Goal: Task Accomplishment & Management: Use online tool/utility

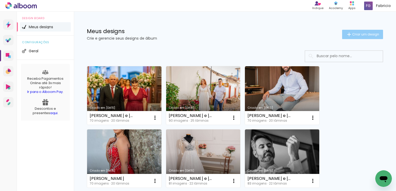
click at [354, 34] on span "Criar um design" at bounding box center [366, 34] width 27 height 3
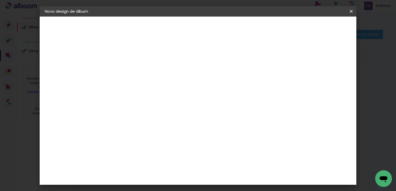
click at [130, 71] on input at bounding box center [130, 70] width 0 height 8
type input "Letícia e [PERSON_NAME]"
type paper-input "Letícia e [PERSON_NAME]"
click at [0, 0] on slot "Avançar" at bounding box center [0, 0] width 0 height 0
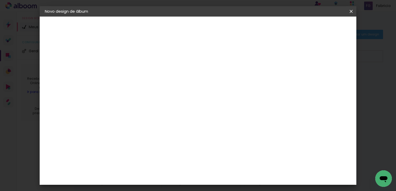
click at [0, 0] on slot "Avançar" at bounding box center [0, 0] width 0 height 0
click at [156, 87] on iron-icon at bounding box center [153, 90] width 6 height 6
click at [0, 0] on slot "Encadernados" at bounding box center [0, 0] width 0 height 0
type input "Encadernados"
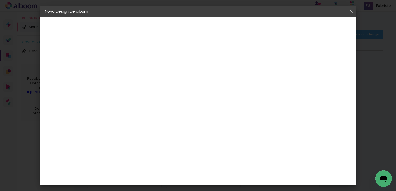
scroll to position [52, 0]
click at [165, 121] on span "30 x 70" at bounding box center [153, 126] width 24 height 11
click at [0, 0] on slot "Avançar" at bounding box center [0, 0] width 0 height 0
click at [290, 56] on div at bounding box center [287, 56] width 5 height 5
type paper-checkbox "on"
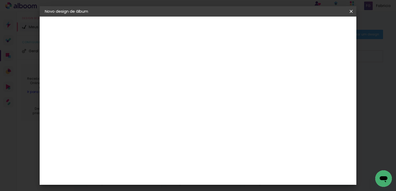
click at [319, 27] on span "Iniciar design" at bounding box center [307, 28] width 24 height 4
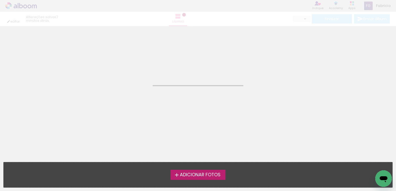
click at [200, 176] on span "Adicionar Fotos" at bounding box center [200, 175] width 41 height 5
click at [0, 0] on input "file" at bounding box center [0, 0] width 0 height 0
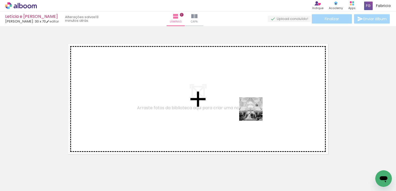
drag, startPoint x: 222, startPoint y: 181, endPoint x: 257, endPoint y: 108, distance: 81.3
click at [257, 108] on quentale-workspace at bounding box center [198, 95] width 396 height 191
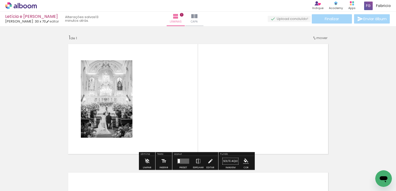
scroll to position [6, 0]
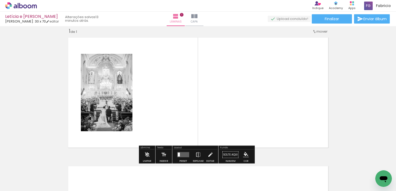
click at [183, 157] on div at bounding box center [183, 155] width 14 height 10
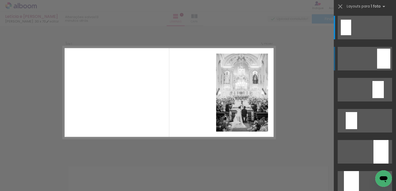
click at [380, 63] on div at bounding box center [383, 59] width 13 height 20
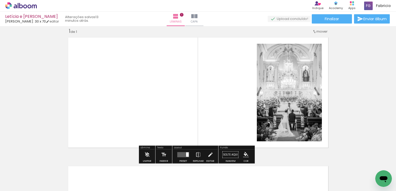
click at [180, 156] on quentale-layouter at bounding box center [183, 155] width 12 height 5
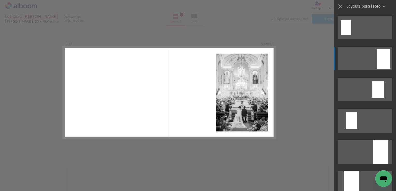
scroll to position [31, 0]
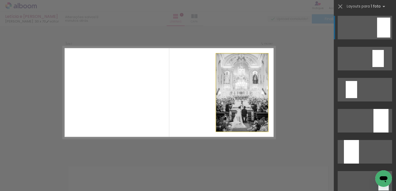
drag, startPoint x: 239, startPoint y: 108, endPoint x: 229, endPoint y: 109, distance: 10.1
drag, startPoint x: 229, startPoint y: 109, endPoint x: 219, endPoint y: 109, distance: 9.9
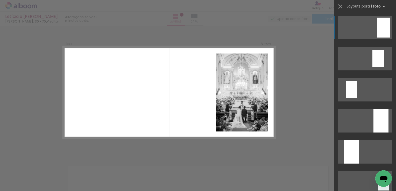
click at [227, 107] on quentale-photo at bounding box center [242, 93] width 52 height 78
click at [263, 148] on div "Confirmar Cancelar" at bounding box center [198, 155] width 396 height 270
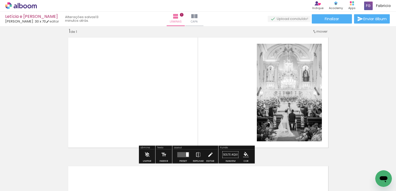
click at [209, 155] on iron-icon at bounding box center [211, 155] width 6 height 10
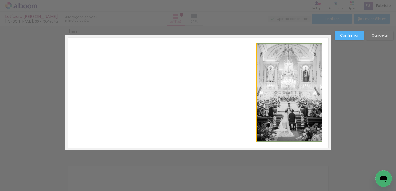
drag, startPoint x: 295, startPoint y: 112, endPoint x: 290, endPoint y: 111, distance: 5.5
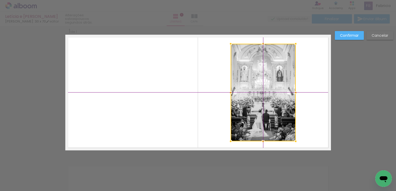
drag, startPoint x: 289, startPoint y: 112, endPoint x: 264, endPoint y: 112, distance: 24.7
click at [264, 112] on div at bounding box center [263, 93] width 65 height 98
click at [282, 115] on div at bounding box center [263, 93] width 65 height 98
click at [300, 113] on quentale-layouter at bounding box center [198, 93] width 266 height 116
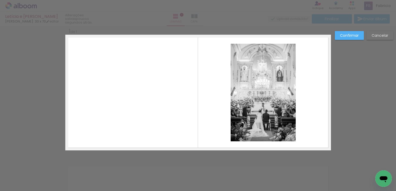
click at [0, 0] on slot "Confirmar" at bounding box center [0, 0] width 0 height 0
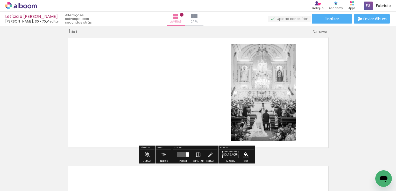
click at [24, 176] on input "Todas as fotos" at bounding box center [15, 176] width 20 height 4
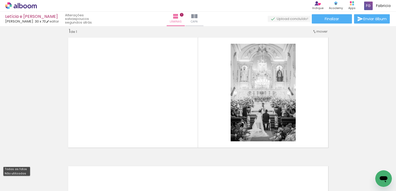
click at [0, 0] on slot "Todas as fotos" at bounding box center [0, 0] width 0 height 0
click at [26, 176] on iron-icon at bounding box center [26, 176] width 4 height 4
click at [0, 0] on slot "Não utilizadas" at bounding box center [0, 0] width 0 height 0
type input "Não utilizadas"
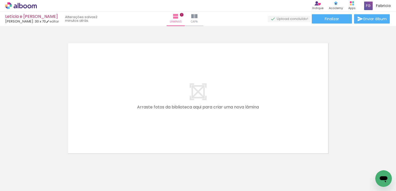
scroll to position [0, 0]
drag, startPoint x: 52, startPoint y: 178, endPoint x: 69, endPoint y: 156, distance: 27.5
click at [69, 156] on quentale-workspace at bounding box center [198, 95] width 396 height 191
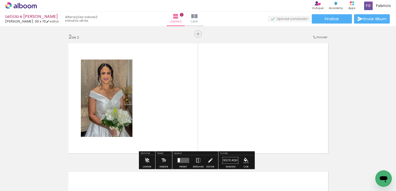
scroll to position [135, 0]
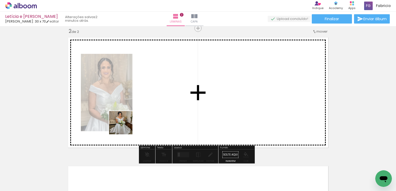
drag, startPoint x: 56, startPoint y: 174, endPoint x: 134, endPoint y: 119, distance: 95.7
click at [134, 119] on quentale-workspace at bounding box center [198, 95] width 396 height 191
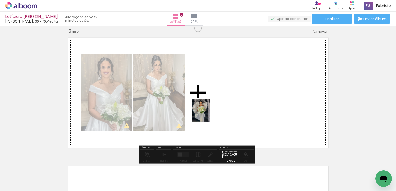
drag, startPoint x: 58, startPoint y: 174, endPoint x: 208, endPoint y: 114, distance: 161.2
click at [208, 114] on quentale-workspace at bounding box center [198, 95] width 396 height 191
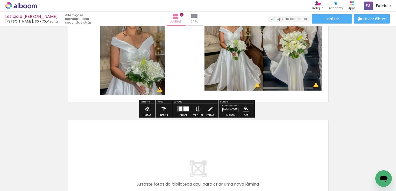
scroll to position [182, 0]
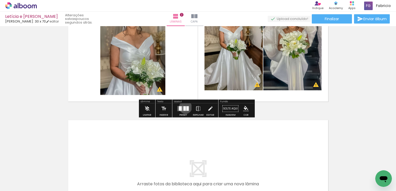
click at [184, 107] on div at bounding box center [185, 109] width 2 height 4
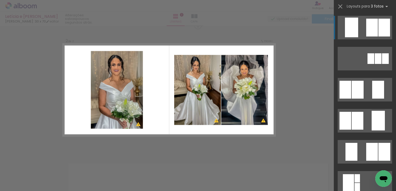
scroll to position [135, 0]
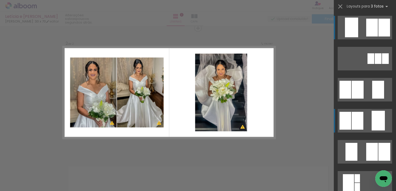
click at [352, 119] on div at bounding box center [358, 121] width 12 height 18
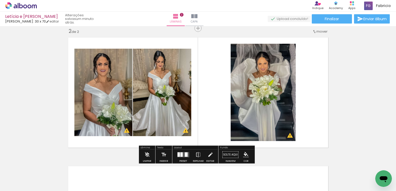
click at [181, 154] on div at bounding box center [182, 155] width 2 height 4
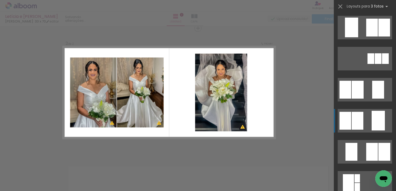
scroll to position [93, 0]
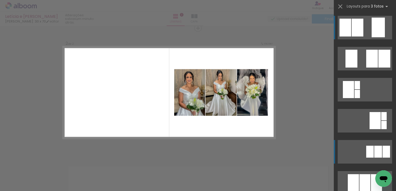
click at [376, 149] on div at bounding box center [379, 152] width 8 height 12
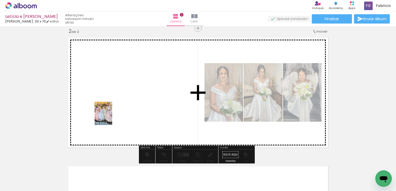
drag, startPoint x: 62, startPoint y: 169, endPoint x: 110, endPoint y: 118, distance: 70.5
click at [110, 118] on quentale-workspace at bounding box center [198, 95] width 396 height 191
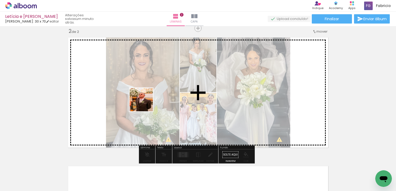
drag, startPoint x: 57, startPoint y: 170, endPoint x: 145, endPoint y: 104, distance: 110.2
click at [146, 104] on quentale-workspace at bounding box center [198, 95] width 396 height 191
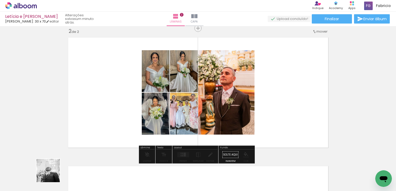
drag, startPoint x: 52, startPoint y: 176, endPoint x: 54, endPoint y: 173, distance: 4.0
click at [53, 174] on div at bounding box center [51, 174] width 17 height 26
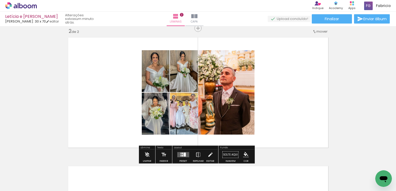
click at [180, 154] on quentale-layouter at bounding box center [183, 155] width 12 height 5
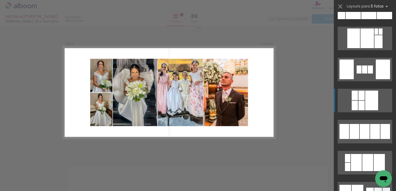
scroll to position [700, 0]
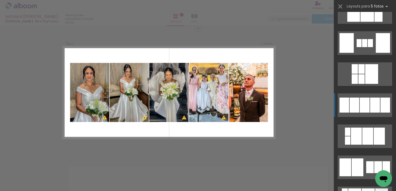
click at [364, 106] on div at bounding box center [365, 105] width 10 height 15
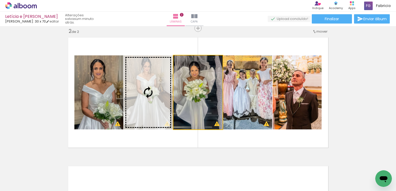
drag, startPoint x: 190, startPoint y: 117, endPoint x: 149, endPoint y: 113, distance: 40.6
click at [0, 0] on slot at bounding box center [0, 0] width 0 height 0
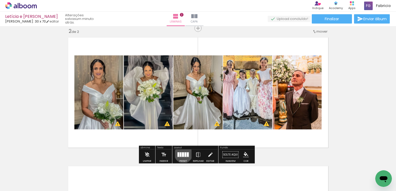
click at [182, 154] on div at bounding box center [183, 155] width 2 height 4
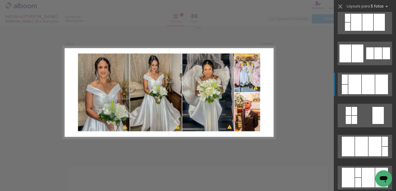
scroll to position [882, 0]
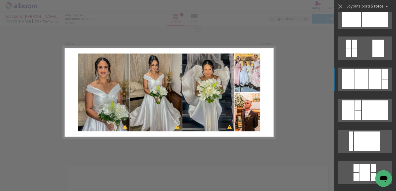
click at [372, 84] on div at bounding box center [375, 80] width 13 height 20
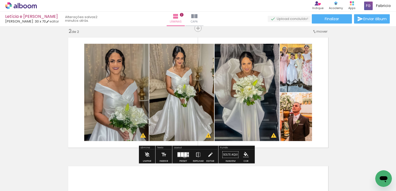
click at [184, 156] on div at bounding box center [185, 155] width 3 height 4
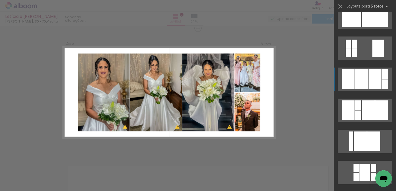
scroll to position [934, 0]
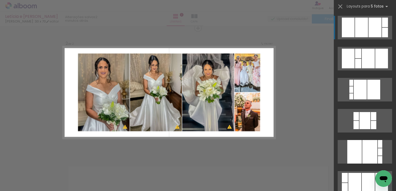
click at [192, 147] on div "Confirmar Cancelar" at bounding box center [198, 90] width 396 height 399
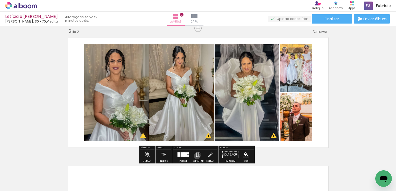
click at [196, 156] on iron-icon at bounding box center [199, 155] width 6 height 10
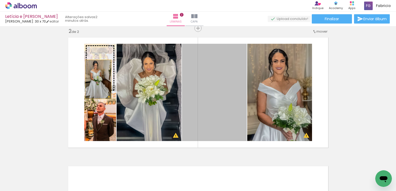
drag, startPoint x: 204, startPoint y: 109, endPoint x: 96, endPoint y: 79, distance: 112.2
click at [0, 0] on slot at bounding box center [0, 0] width 0 height 0
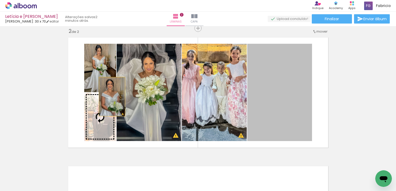
drag, startPoint x: 258, startPoint y: 104, endPoint x: 110, endPoint y: 97, distance: 148.3
click at [0, 0] on slot at bounding box center [0, 0] width 0 height 0
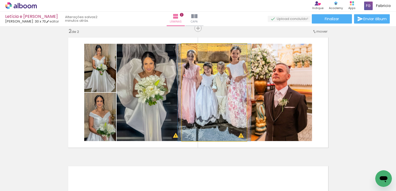
click at [222, 106] on quentale-photo at bounding box center [214, 93] width 65 height 98
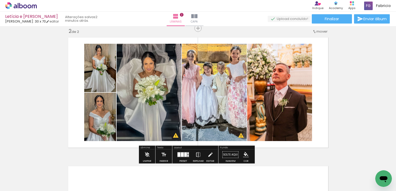
click at [218, 106] on quentale-photo at bounding box center [214, 93] width 65 height 98
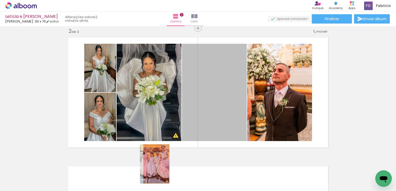
drag, startPoint x: 164, startPoint y: 154, endPoint x: 158, endPoint y: 161, distance: 9.0
click at [154, 164] on quentale-workspace at bounding box center [198, 95] width 396 height 191
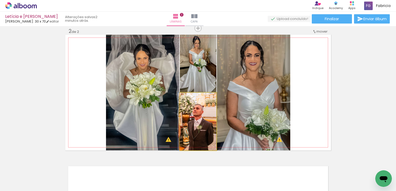
drag, startPoint x: 208, startPoint y: 123, endPoint x: 153, endPoint y: 160, distance: 66.5
click at [0, 0] on slot at bounding box center [0, 0] width 0 height 0
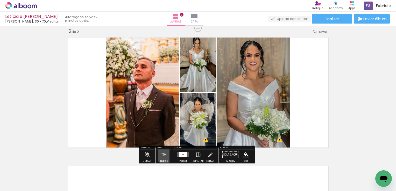
drag, startPoint x: 153, startPoint y: 160, endPoint x: 147, endPoint y: 162, distance: 5.6
click at [147, 163] on quentale-workspace at bounding box center [198, 95] width 396 height 191
drag, startPoint x: 108, startPoint y: 158, endPoint x: 92, endPoint y: 175, distance: 23.7
click at [92, 175] on quentale-workspace at bounding box center [198, 95] width 396 height 191
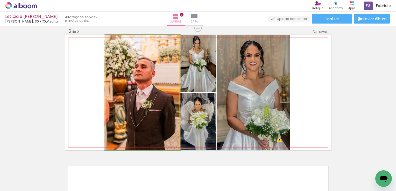
click at [131, 121] on quentale-photo at bounding box center [142, 93] width 73 height 116
drag, startPoint x: 131, startPoint y: 121, endPoint x: 125, endPoint y: 125, distance: 7.6
click at [131, 122] on quentale-photo at bounding box center [142, 93] width 73 height 116
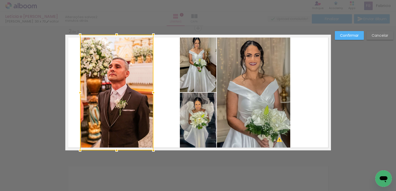
drag, startPoint x: 125, startPoint y: 125, endPoint x: 106, endPoint y: 152, distance: 32.8
click at [105, 152] on div "Inserir lâmina 1 de 2 Inserir lâmina 2 de 2 O Designbox precisará aumentar a su…" at bounding box center [198, 90] width 396 height 399
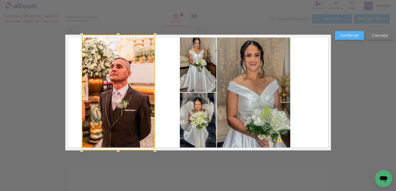
click at [0, 0] on slot "Confirmar" at bounding box center [0, 0] width 0 height 0
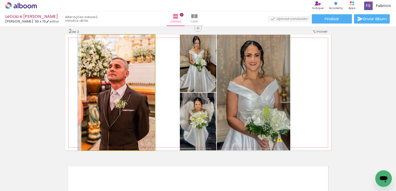
drag, startPoint x: 100, startPoint y: 140, endPoint x: 75, endPoint y: 168, distance: 37.3
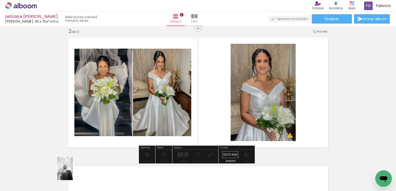
drag, startPoint x: 75, startPoint y: 168, endPoint x: 73, endPoint y: 173, distance: 5.9
click at [73, 173] on quentale-thumb at bounding box center [80, 174] width 29 height 30
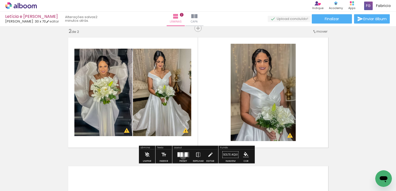
click at [182, 156] on quentale-layouter at bounding box center [183, 155] width 12 height 5
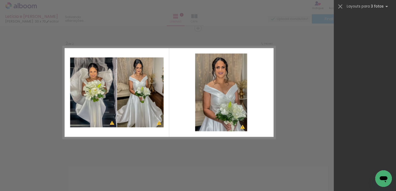
scroll to position [0, 0]
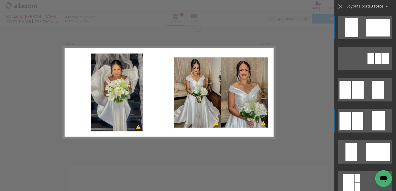
click at [363, 123] on quentale-layouter at bounding box center [365, 121] width 54 height 24
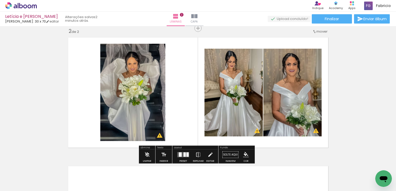
click at [184, 154] on div at bounding box center [185, 155] width 2 height 4
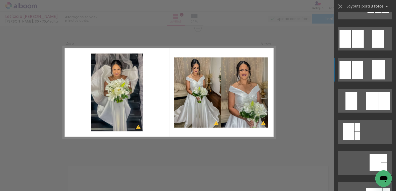
scroll to position [52, 0]
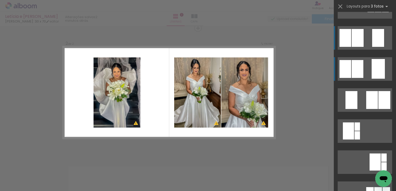
click at [366, 36] on quentale-layouter at bounding box center [365, 38] width 54 height 24
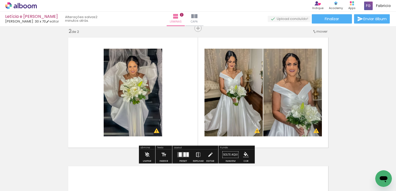
click at [197, 156] on iron-icon at bounding box center [199, 155] width 6 height 10
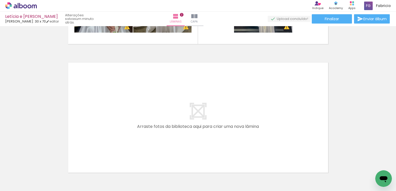
scroll to position [265, 0]
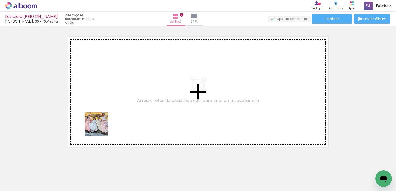
drag, startPoint x: 59, startPoint y: 177, endPoint x: 110, endPoint y: 114, distance: 81.2
click at [110, 114] on quentale-workspace at bounding box center [198, 95] width 396 height 191
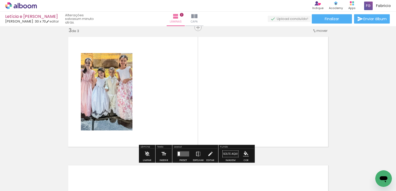
scroll to position [264, 0]
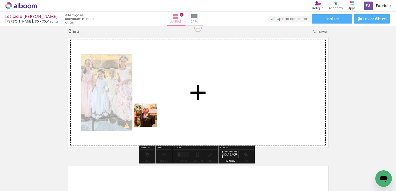
drag, startPoint x: 73, startPoint y: 164, endPoint x: 165, endPoint y: 110, distance: 106.8
click at [165, 110] on quentale-workspace at bounding box center [198, 95] width 396 height 191
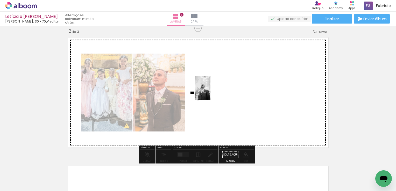
drag, startPoint x: 80, startPoint y: 161, endPoint x: 211, endPoint y: 93, distance: 147.7
click at [211, 92] on quentale-workspace at bounding box center [198, 95] width 396 height 191
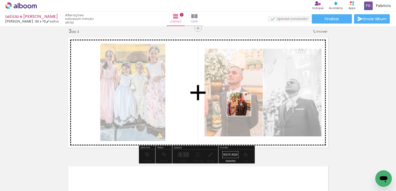
drag, startPoint x: 54, startPoint y: 176, endPoint x: 244, endPoint y: 108, distance: 201.9
click at [244, 108] on quentale-workspace at bounding box center [198, 95] width 396 height 191
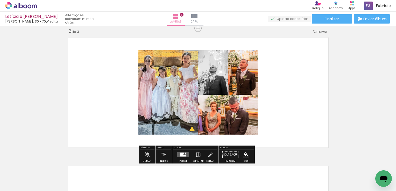
drag, startPoint x: 55, startPoint y: 175, endPoint x: 148, endPoint y: 120, distance: 107.6
click at [148, 119] on quentale-workspace at bounding box center [198, 95] width 396 height 191
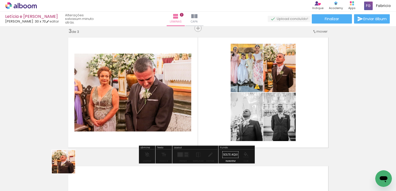
drag, startPoint x: 53, startPoint y: 177, endPoint x: 148, endPoint y: 118, distance: 111.9
click at [148, 118] on quentale-workspace at bounding box center [198, 95] width 396 height 191
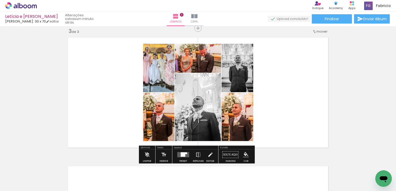
click at [182, 156] on div at bounding box center [183, 155] width 4 height 4
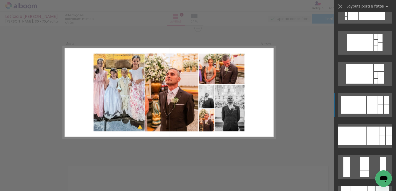
scroll to position [156, 0]
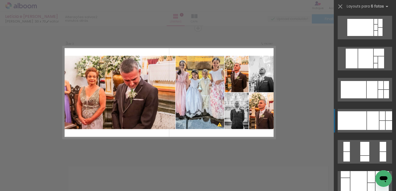
click at [369, 120] on div at bounding box center [373, 121] width 12 height 19
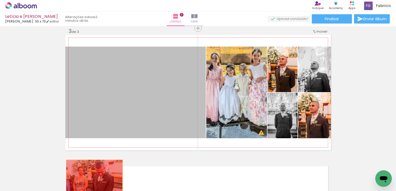
drag, startPoint x: 145, startPoint y: 108, endPoint x: 94, endPoint y: 174, distance: 82.9
click at [93, 176] on quentale-workspace at bounding box center [198, 95] width 396 height 191
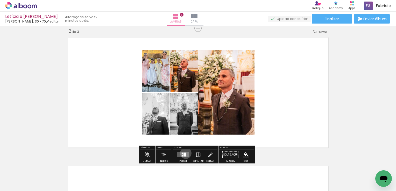
click at [185, 153] on quentale-layouter at bounding box center [183, 155] width 12 height 5
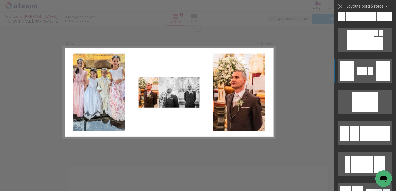
scroll to position [700, 0]
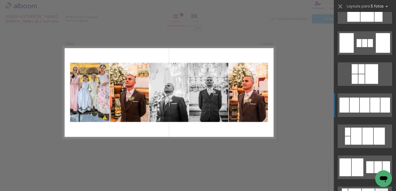
click at [368, 107] on quentale-layouter at bounding box center [365, 106] width 54 height 24
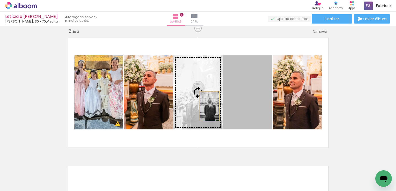
drag, startPoint x: 246, startPoint y: 109, endPoint x: 208, endPoint y: 106, distance: 38.2
click at [0, 0] on slot at bounding box center [0, 0] width 0 height 0
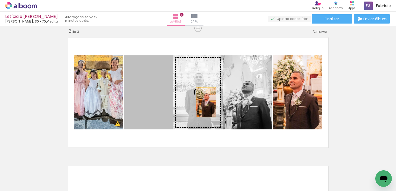
drag, startPoint x: 157, startPoint y: 102, endPoint x: 203, endPoint y: 103, distance: 46.7
click at [0, 0] on slot at bounding box center [0, 0] width 0 height 0
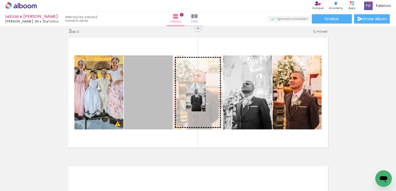
drag, startPoint x: 154, startPoint y: 99, endPoint x: 194, endPoint y: 97, distance: 40.0
click at [0, 0] on slot at bounding box center [0, 0] width 0 height 0
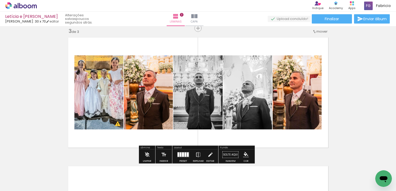
click at [184, 112] on quentale-photo at bounding box center [198, 93] width 49 height 74
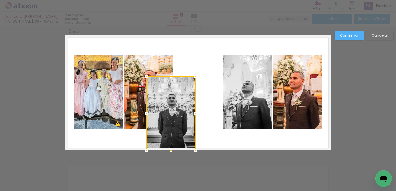
drag, startPoint x: 165, startPoint y: 137, endPoint x: 150, endPoint y: 164, distance: 31.2
click at [150, 164] on div "Inserir lâmina 1 de 3 Inserir lâmina 2 de 3 Inserir lâmina 3 de 3 O Designbox p…" at bounding box center [198, 26] width 396 height 528
click at [0, 0] on slot "Confirmar" at bounding box center [0, 0] width 0 height 0
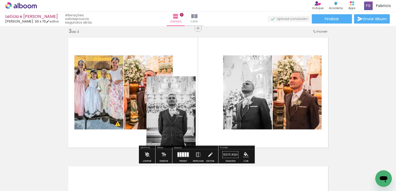
click at [182, 109] on quentale-photo at bounding box center [171, 114] width 49 height 74
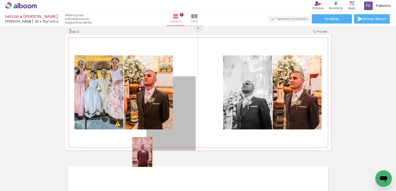
drag, startPoint x: 164, startPoint y: 127, endPoint x: 140, endPoint y: 159, distance: 39.1
click at [134, 163] on quentale-workspace at bounding box center [198, 95] width 396 height 191
click at [132, 165] on quentale-thumb at bounding box center [139, 174] width 29 height 30
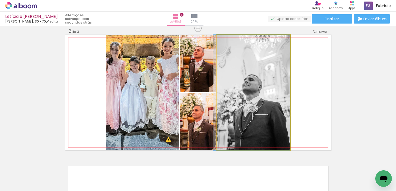
drag, startPoint x: 243, startPoint y: 111, endPoint x: 186, endPoint y: 156, distance: 72.9
click at [0, 0] on slot at bounding box center [0, 0] width 0 height 0
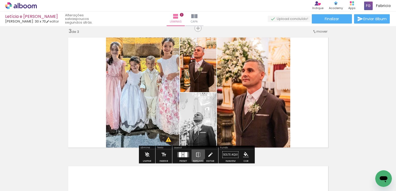
drag, startPoint x: 186, startPoint y: 156, endPoint x: 152, endPoint y: 169, distance: 36.2
click at [154, 168] on quentale-workspace at bounding box center [198, 95] width 396 height 191
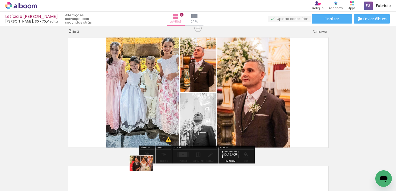
drag, startPoint x: 152, startPoint y: 169, endPoint x: 132, endPoint y: 174, distance: 20.3
click at [145, 171] on div at bounding box center [139, 174] width 26 height 17
click at [132, 174] on div at bounding box center [139, 174] width 26 height 17
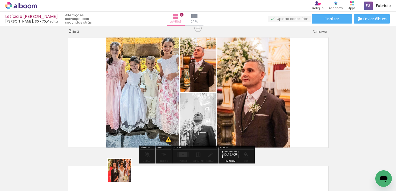
drag, startPoint x: 132, startPoint y: 174, endPoint x: 123, endPoint y: 170, distance: 9.1
click at [126, 172] on div at bounding box center [139, 174] width 26 height 17
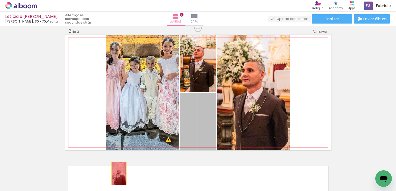
drag, startPoint x: 182, startPoint y: 120, endPoint x: 117, endPoint y: 170, distance: 82.3
click at [117, 171] on quentale-workspace at bounding box center [198, 95] width 396 height 191
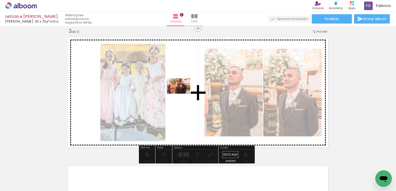
drag, startPoint x: 87, startPoint y: 175, endPoint x: 180, endPoint y: 95, distance: 122.7
click at [182, 94] on quentale-workspace at bounding box center [198, 95] width 396 height 191
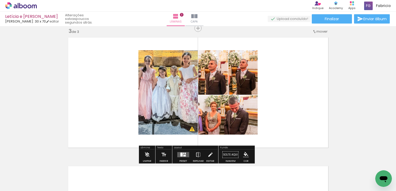
click at [183, 154] on div at bounding box center [183, 154] width 1 height 2
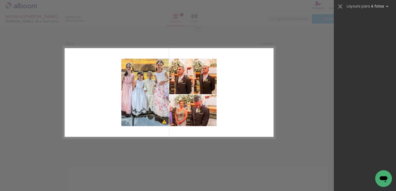
scroll to position [0, 0]
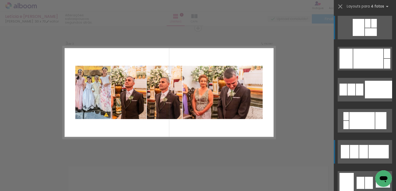
click at [375, 151] on div at bounding box center [379, 151] width 20 height 13
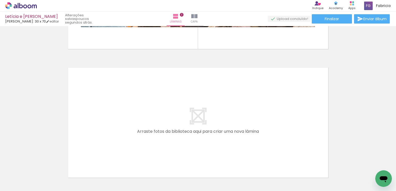
scroll to position [389, 0]
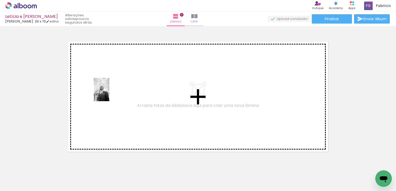
drag, startPoint x: 54, startPoint y: 178, endPoint x: 109, endPoint y: 94, distance: 100.7
click at [109, 94] on quentale-workspace at bounding box center [198, 95] width 396 height 191
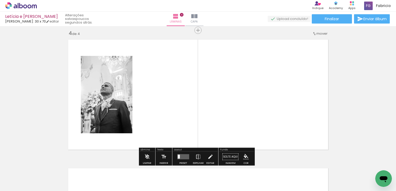
scroll to position [393, 0]
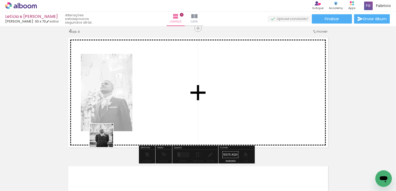
drag, startPoint x: 56, startPoint y: 175, endPoint x: 144, endPoint y: 106, distance: 112.6
click at [144, 106] on quentale-workspace at bounding box center [198, 95] width 396 height 191
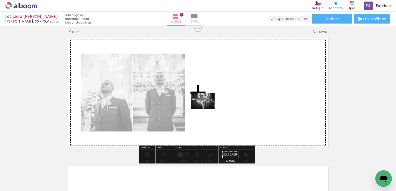
drag, startPoint x: 56, startPoint y: 179, endPoint x: 207, endPoint y: 109, distance: 166.7
click at [207, 109] on quentale-workspace at bounding box center [198, 95] width 396 height 191
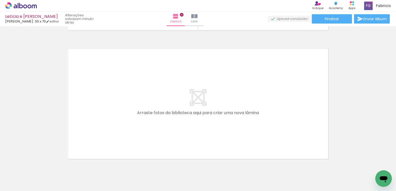
scroll to position [523, 0]
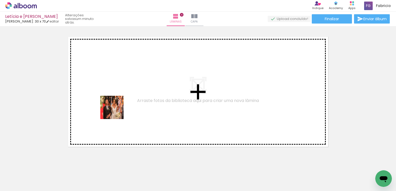
drag, startPoint x: 60, startPoint y: 179, endPoint x: 117, endPoint y: 110, distance: 89.4
click at [118, 109] on quentale-workspace at bounding box center [198, 95] width 396 height 191
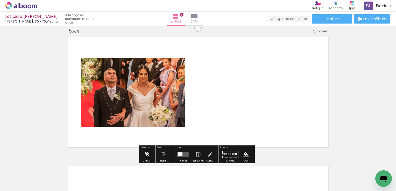
scroll to position [522, 0]
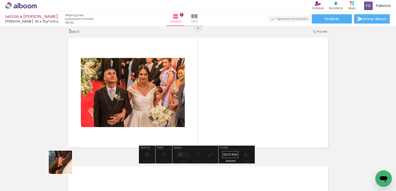
drag, startPoint x: 57, startPoint y: 173, endPoint x: 136, endPoint y: 109, distance: 100.9
click at [136, 109] on quentale-workspace at bounding box center [198, 95] width 396 height 191
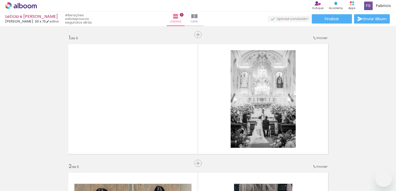
click at [121, 78] on quentale-workspace at bounding box center [198, 95] width 396 height 191
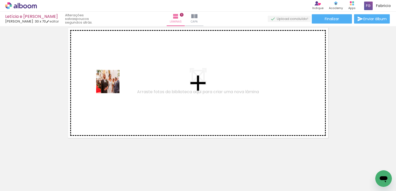
drag, startPoint x: 53, startPoint y: 172, endPoint x: 112, endPoint y: 85, distance: 105.2
click at [112, 85] on quentale-workspace at bounding box center [198, 95] width 396 height 191
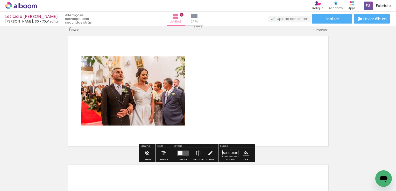
scroll to position [651, 0]
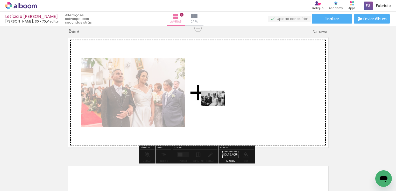
drag, startPoint x: 54, startPoint y: 176, endPoint x: 217, endPoint y: 107, distance: 176.7
click at [217, 107] on quentale-workspace at bounding box center [198, 95] width 396 height 191
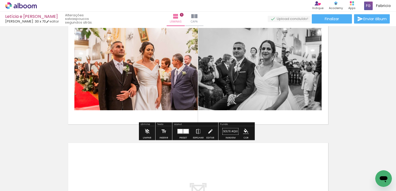
scroll to position [649, 0]
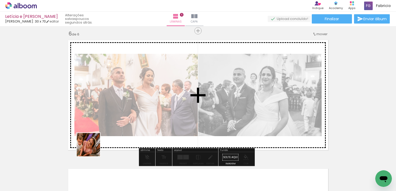
drag, startPoint x: 59, startPoint y: 176, endPoint x: 160, endPoint y: 101, distance: 125.8
click at [160, 101] on quentale-workspace at bounding box center [198, 95] width 396 height 191
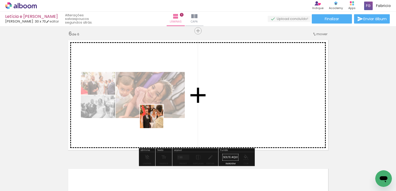
drag, startPoint x: 54, startPoint y: 180, endPoint x: 157, endPoint y: 120, distance: 118.9
click at [157, 120] on quentale-workspace at bounding box center [198, 95] width 396 height 191
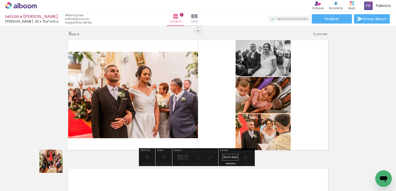
drag, startPoint x: 55, startPoint y: 166, endPoint x: 168, endPoint y: 108, distance: 127.3
click at [168, 108] on quentale-workspace at bounding box center [198, 95] width 396 height 191
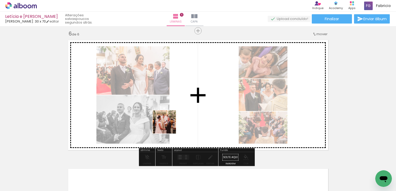
drag, startPoint x: 54, startPoint y: 173, endPoint x: 188, endPoint y: 114, distance: 146.0
click at [188, 114] on quentale-workspace at bounding box center [198, 95] width 396 height 191
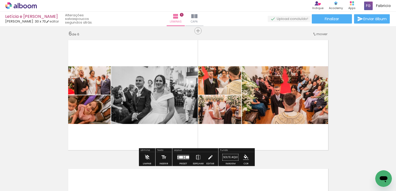
drag, startPoint x: 55, startPoint y: 175, endPoint x: 206, endPoint y: 116, distance: 161.9
click at [207, 116] on quentale-workspace at bounding box center [198, 95] width 396 height 191
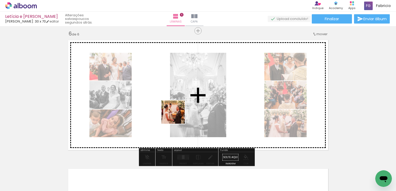
drag, startPoint x: 59, startPoint y: 172, endPoint x: 175, endPoint y: 118, distance: 127.4
click at [177, 117] on quentale-workspace at bounding box center [198, 95] width 396 height 191
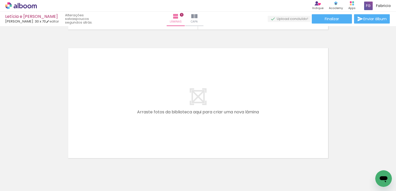
scroll to position [778, 0]
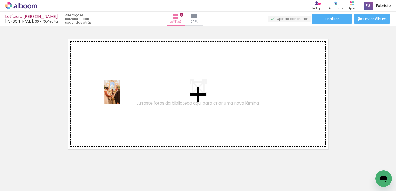
drag, startPoint x: 53, startPoint y: 171, endPoint x: 120, endPoint y: 96, distance: 100.3
click at [120, 96] on quentale-workspace at bounding box center [198, 95] width 396 height 191
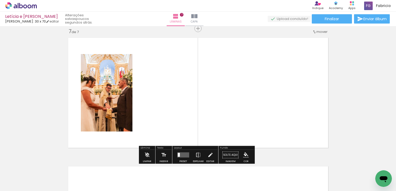
scroll to position [780, 0]
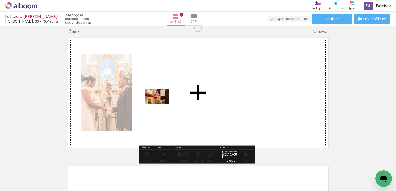
drag, startPoint x: 54, startPoint y: 180, endPoint x: 161, endPoint y: 105, distance: 130.5
click at [161, 105] on quentale-workspace at bounding box center [198, 95] width 396 height 191
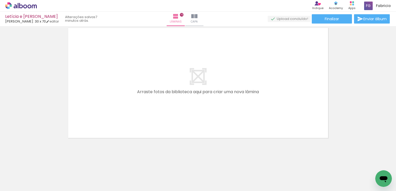
scroll to position [0, 166]
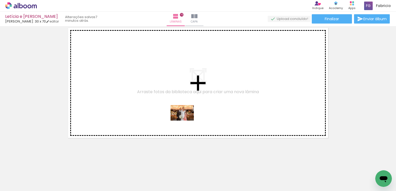
drag, startPoint x: 266, startPoint y: 179, endPoint x: 186, endPoint y: 121, distance: 98.6
click at [186, 121] on quentale-workspace at bounding box center [198, 95] width 396 height 191
